Goal: Task Accomplishment & Management: Manage account settings

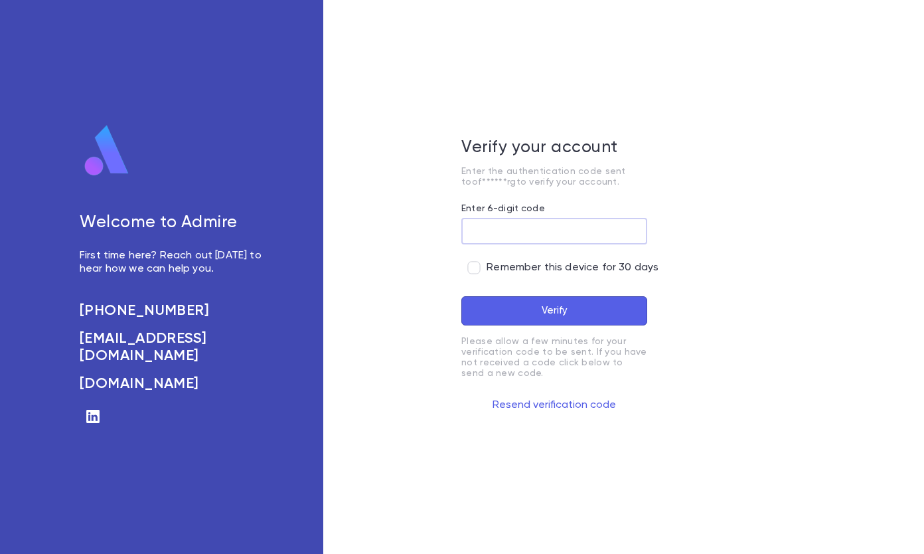
click at [489, 230] on input "Enter 6-digit code" at bounding box center [555, 231] width 186 height 26
type input "******"
click at [526, 311] on button "Verify" at bounding box center [555, 310] width 186 height 29
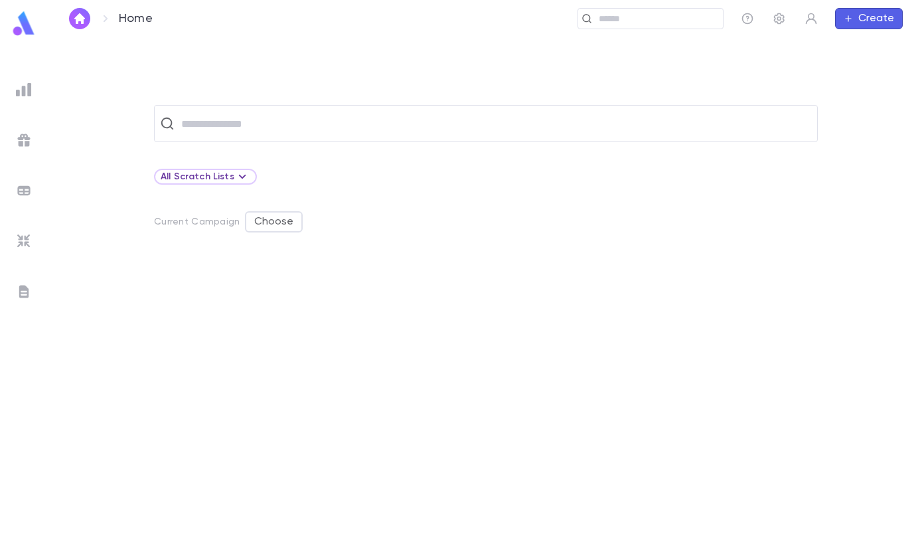
click at [783, 19] on icon "button" at bounding box center [779, 18] width 11 height 11
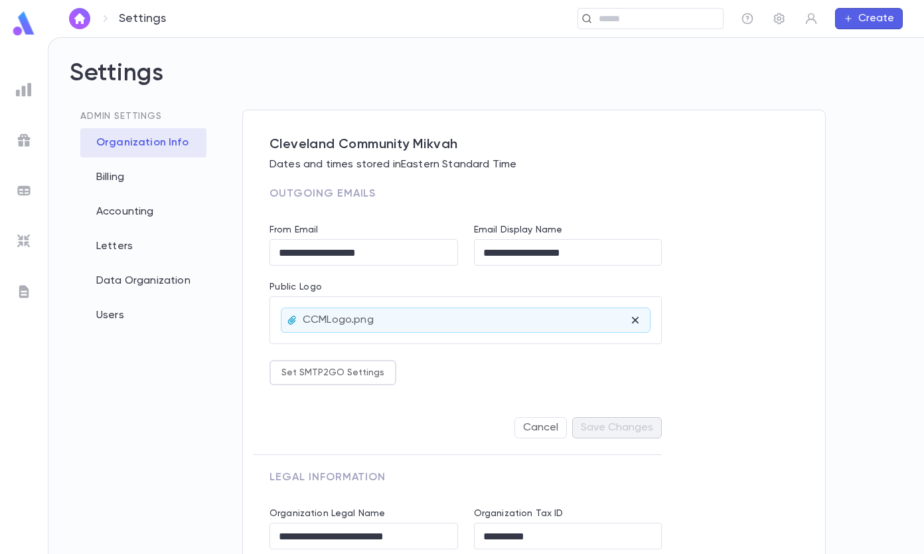
click at [108, 308] on div "Users" at bounding box center [143, 315] width 126 height 29
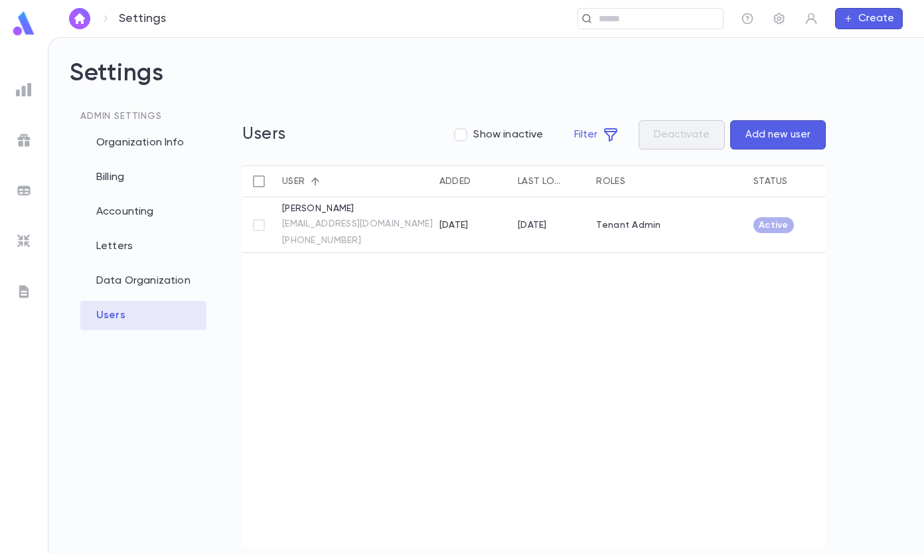
click at [788, 135] on button "Add new user" at bounding box center [778, 134] width 96 height 29
